Goal: Information Seeking & Learning: Learn about a topic

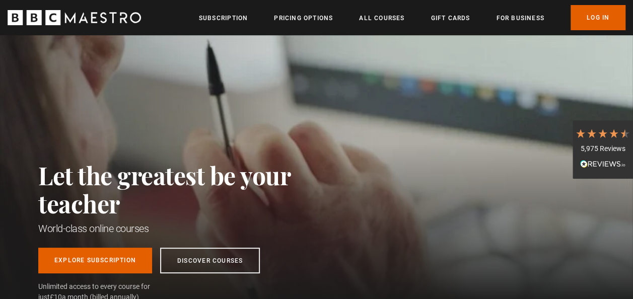
click at [213, 262] on div "Thanks for signing up. Check your inbox - your discount code is on the way! Oop…" at bounding box center [316, 278] width 633 height 42
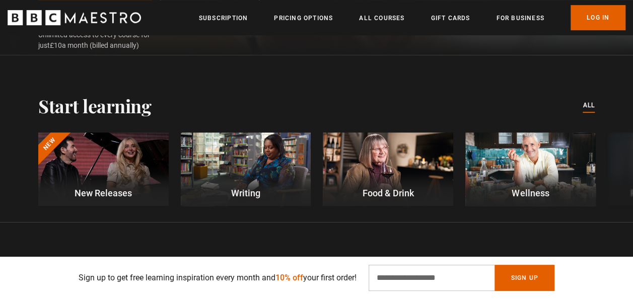
scroll to position [0, 126]
click at [516, 182] on div at bounding box center [530, 168] width 130 height 73
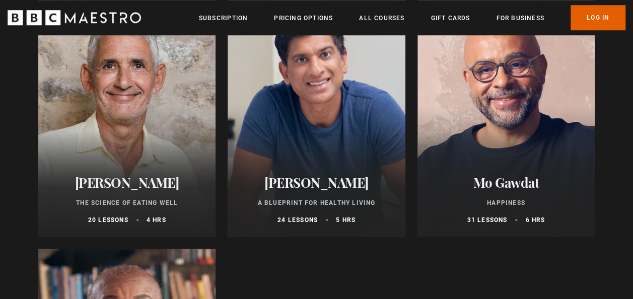
scroll to position [403, 0]
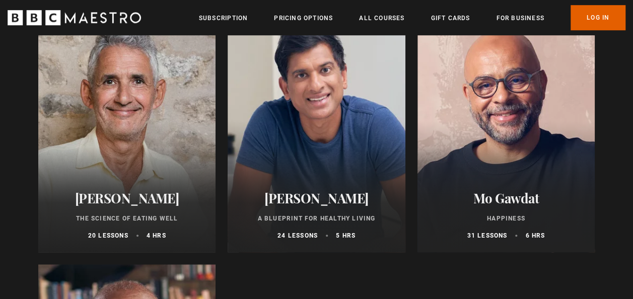
click at [133, 101] on div at bounding box center [126, 132] width 177 height 242
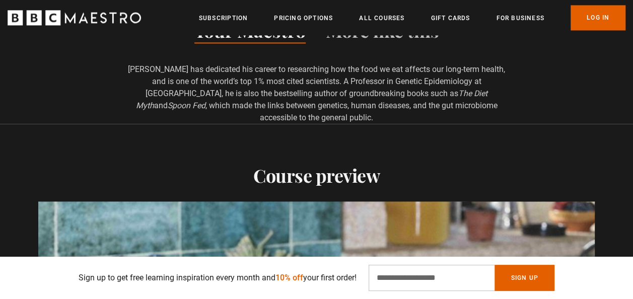
scroll to position [805, 0]
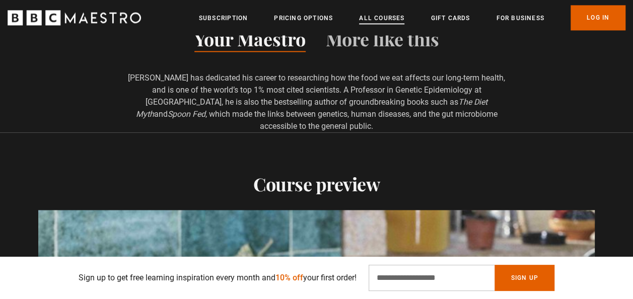
click at [390, 16] on link "All Courses" at bounding box center [381, 18] width 45 height 10
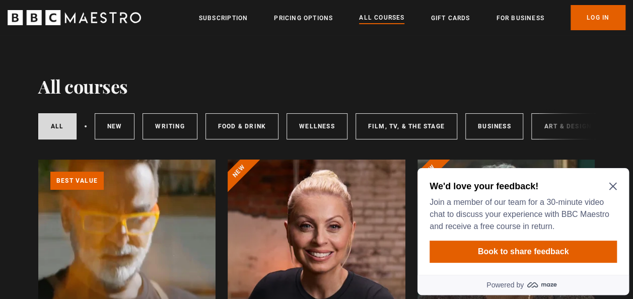
click at [612, 187] on icon "Close Maze Prompt" at bounding box center [612, 187] width 8 height 8
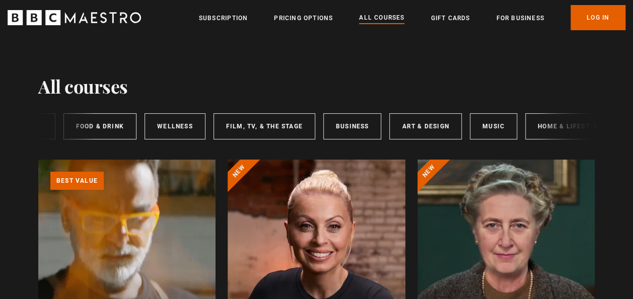
scroll to position [0, 163]
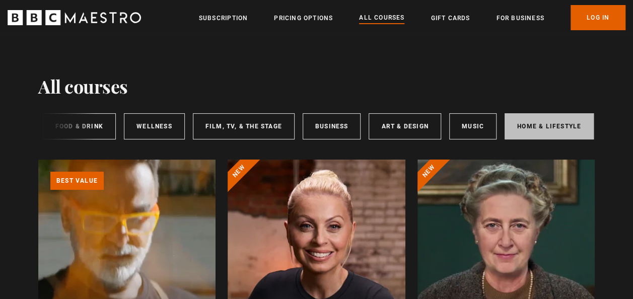
click at [537, 131] on link "Home & Lifestyle" at bounding box center [548, 126] width 89 height 26
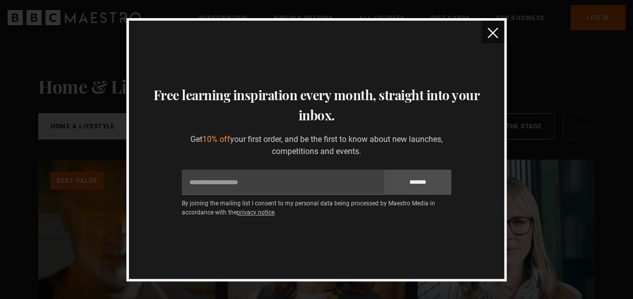
click at [497, 36] on img "close" at bounding box center [492, 33] width 11 height 11
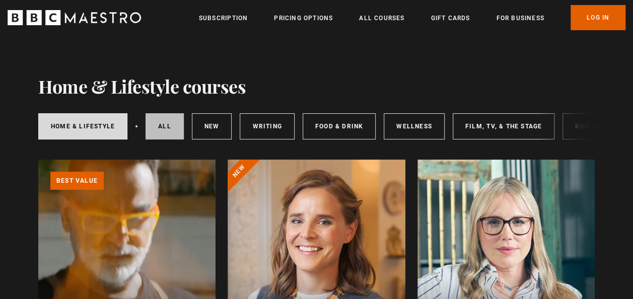
click at [157, 131] on link "All courses" at bounding box center [164, 126] width 38 height 26
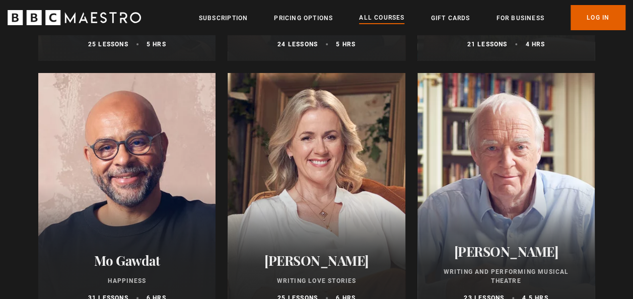
scroll to position [1912, 0]
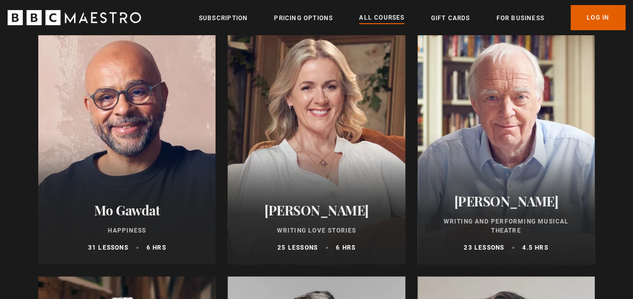
click at [103, 130] on div at bounding box center [126, 144] width 177 height 242
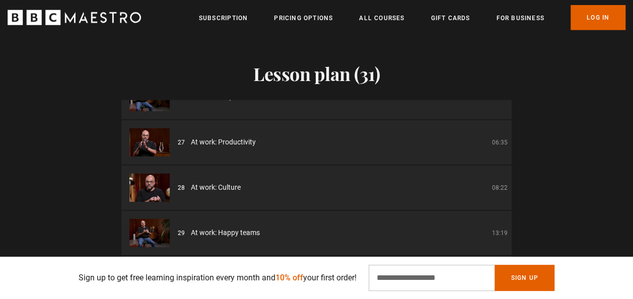
scroll to position [1161, 0]
